Goal: Task Accomplishment & Management: Complete application form

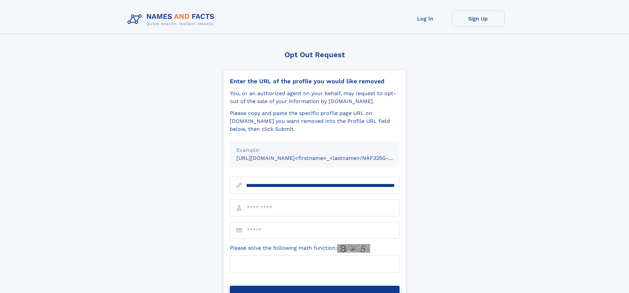
scroll to position [0, 73]
type input "**********"
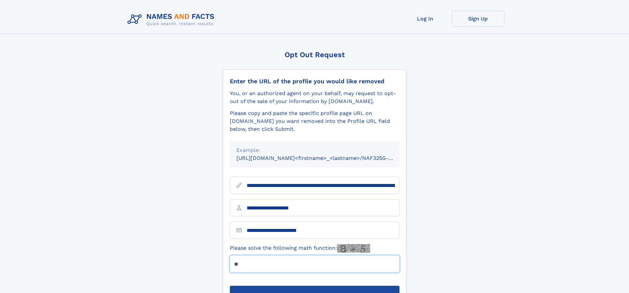
type input "**"
click at [314, 285] on button "Submit Opt Out Request" at bounding box center [315, 295] width 170 height 21
